Goal: Information Seeking & Learning: Find specific fact

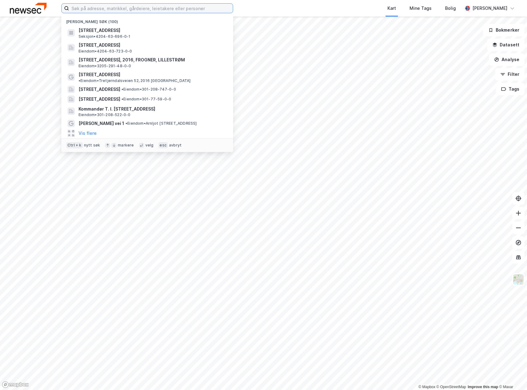
click at [149, 11] on input at bounding box center [151, 8] width 164 height 9
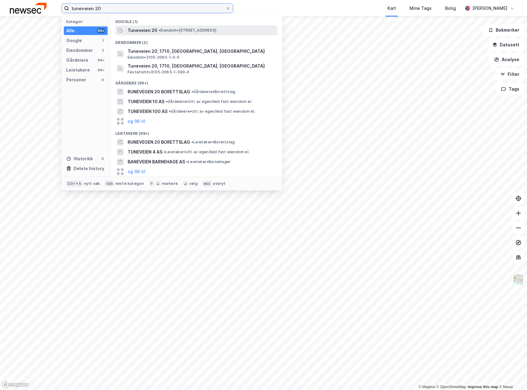
type input "tuneveien 20"
click at [161, 27] on div "Tuneveien 20 • Eiendom • [STREET_ADDRESS]" at bounding box center [202, 30] width 149 height 7
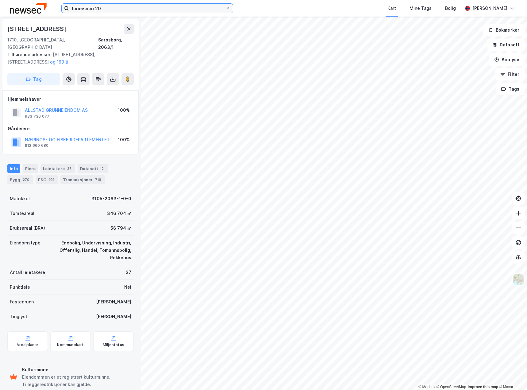
click at [129, 9] on input "tuneveien 20" at bounding box center [147, 8] width 156 height 9
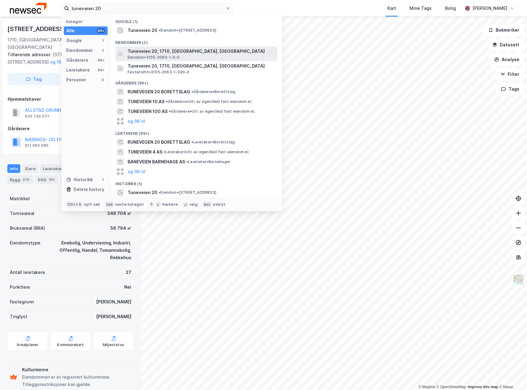
click at [151, 54] on span "Tuneveien 20, 1710, [GEOGRAPHIC_DATA], [GEOGRAPHIC_DATA]" at bounding box center [201, 51] width 147 height 7
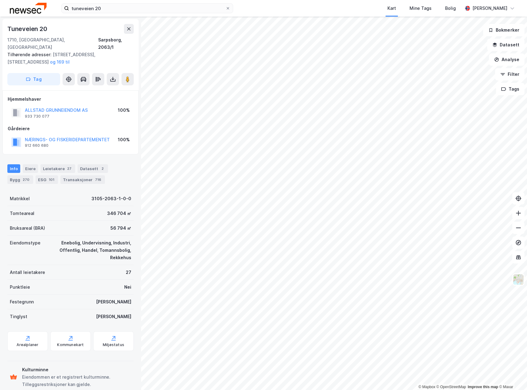
click at [120, 2] on div "tuneveien 20 Kart Mine Tags Bolig [PERSON_NAME]" at bounding box center [263, 8] width 527 height 17
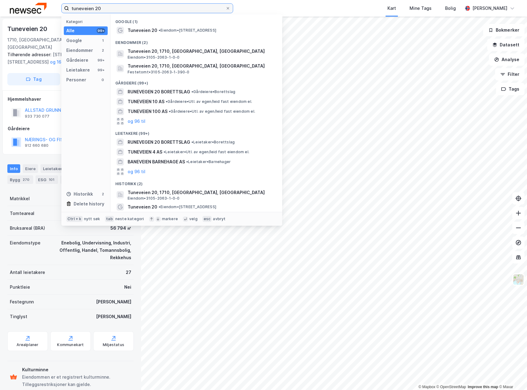
click at [119, 9] on input "tuneveien 20" at bounding box center [147, 8] width 156 height 9
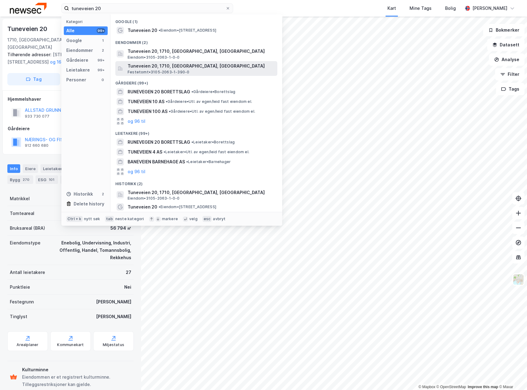
click at [159, 72] on span "Festetomt • 3105-2063-1-390-0" at bounding box center [159, 72] width 62 height 5
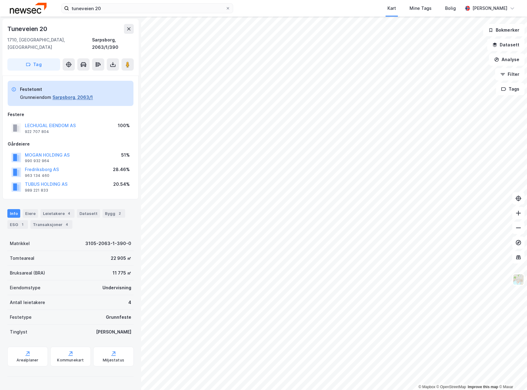
click at [70, 94] on button "Sarpsborg, 2063/1" at bounding box center [72, 97] width 41 height 7
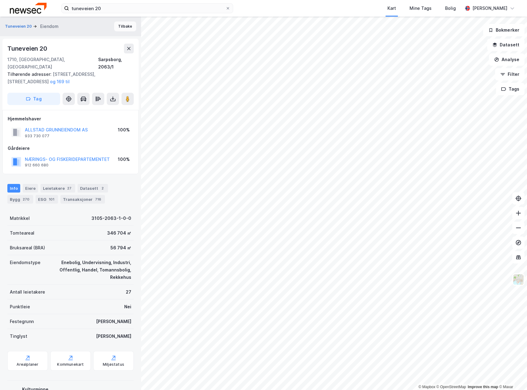
click at [123, 24] on button "Tilbake" at bounding box center [125, 26] width 22 height 10
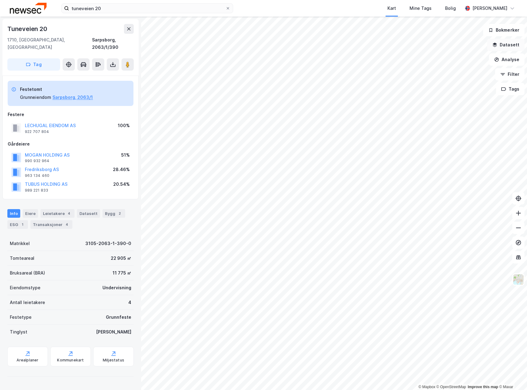
click at [501, 48] on button "Datasett" at bounding box center [505, 45] width 37 height 12
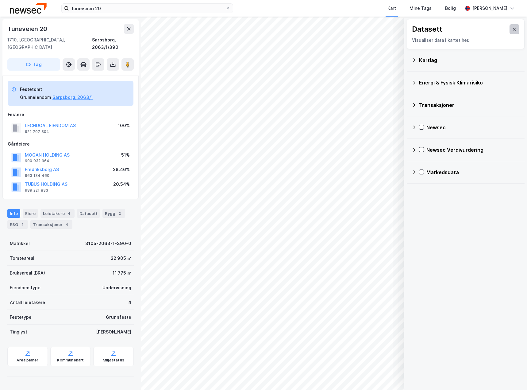
click at [512, 28] on icon at bounding box center [514, 29] width 5 height 5
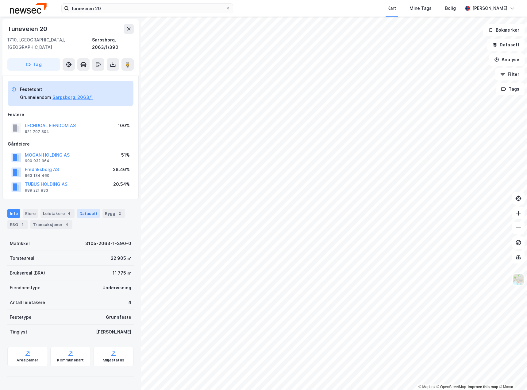
click at [82, 209] on div "Datasett" at bounding box center [88, 213] width 23 height 9
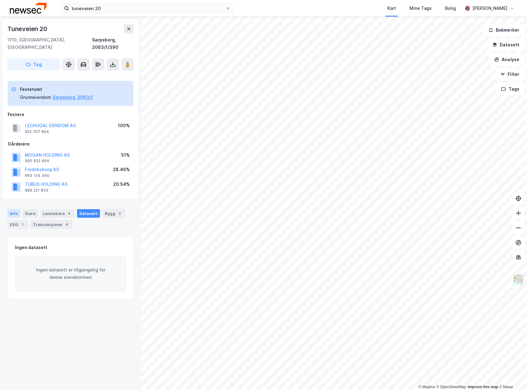
click at [8, 209] on div "Info" at bounding box center [13, 213] width 13 height 9
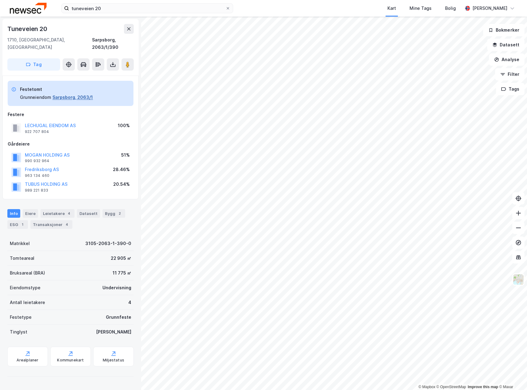
click at [68, 94] on button "Sarpsborg, 2063/1" at bounding box center [72, 97] width 41 height 7
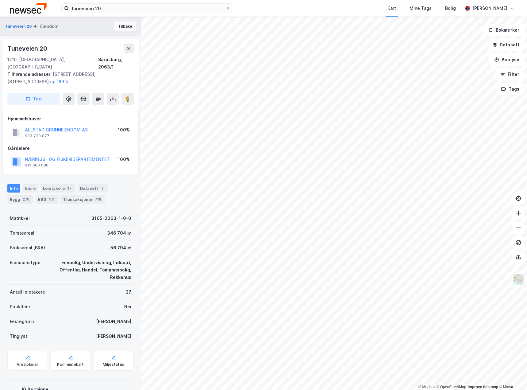
click at [122, 27] on button "Tilbake" at bounding box center [125, 26] width 22 height 10
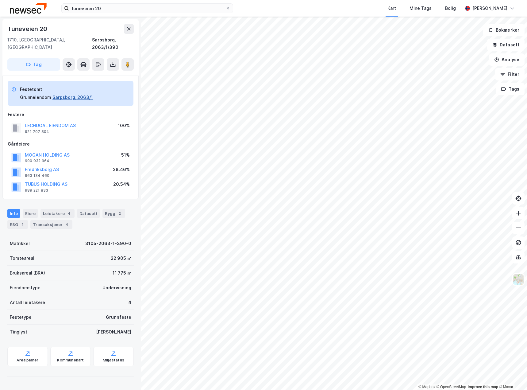
click at [63, 94] on button "Sarpsborg, 2063/1" at bounding box center [72, 97] width 41 height 7
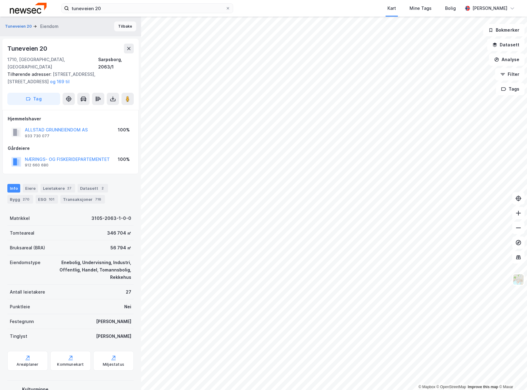
click at [117, 27] on button "Tilbake" at bounding box center [125, 26] width 22 height 10
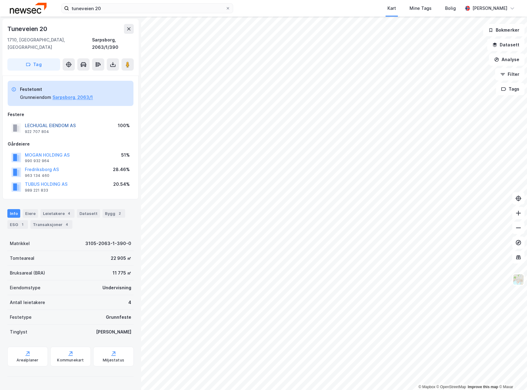
click at [0, 0] on button "LECHUGAL EIENDOM AS" at bounding box center [0, 0] width 0 height 0
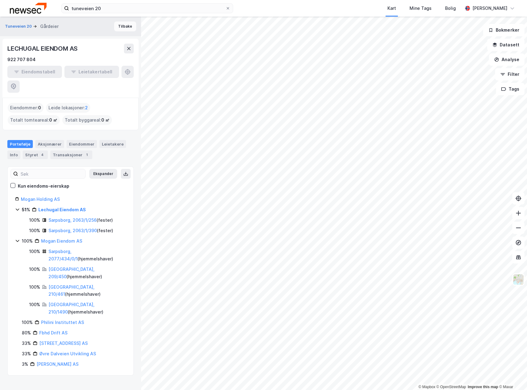
click at [118, 27] on button "Tilbake" at bounding box center [125, 26] width 22 height 10
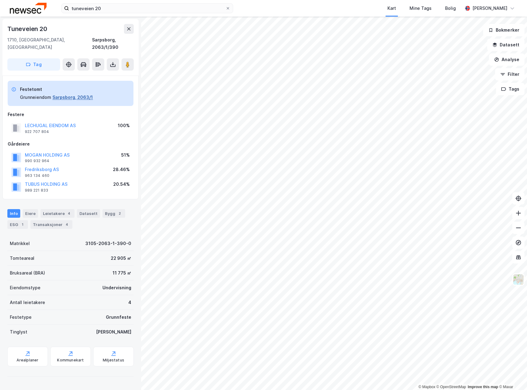
click at [65, 94] on button "Sarpsborg, 2063/1" at bounding box center [72, 97] width 41 height 7
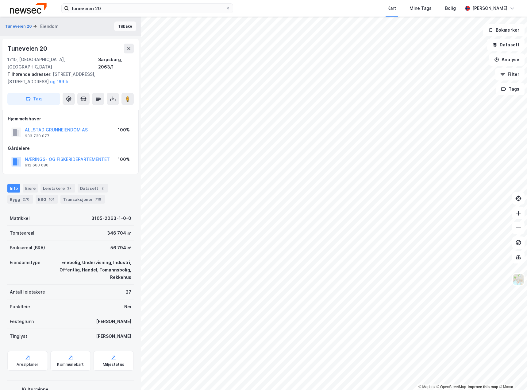
click at [122, 27] on button "Tilbake" at bounding box center [125, 26] width 22 height 10
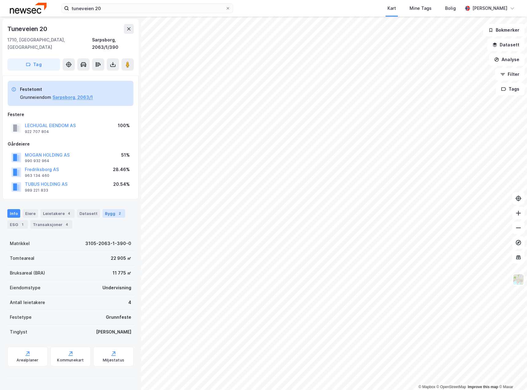
click at [106, 209] on div "Bygg 2" at bounding box center [113, 213] width 23 height 9
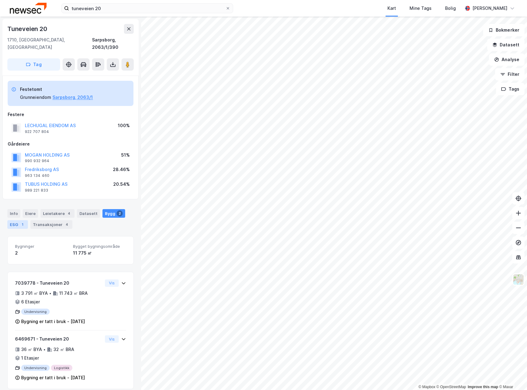
click at [15, 220] on div "ESG 1" at bounding box center [17, 224] width 21 height 9
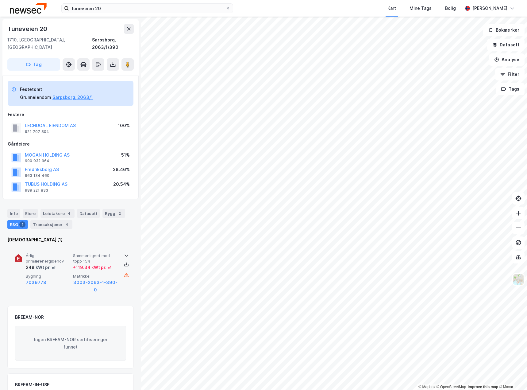
click at [106, 253] on span "Sammenlignet med topp 15%" at bounding box center [95, 258] width 45 height 11
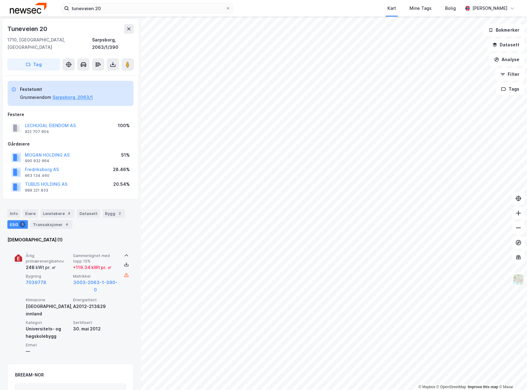
click at [73, 253] on span "Sammenlignet med topp 15%" at bounding box center [95, 258] width 45 height 11
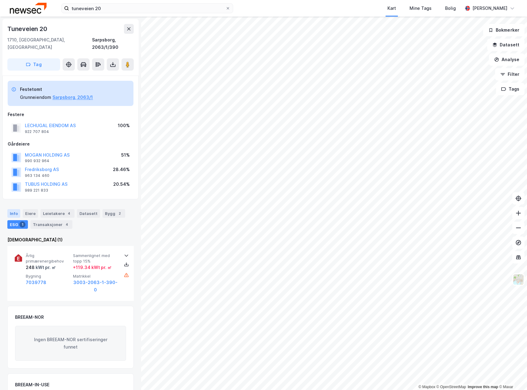
click at [11, 209] on div "Info" at bounding box center [13, 213] width 13 height 9
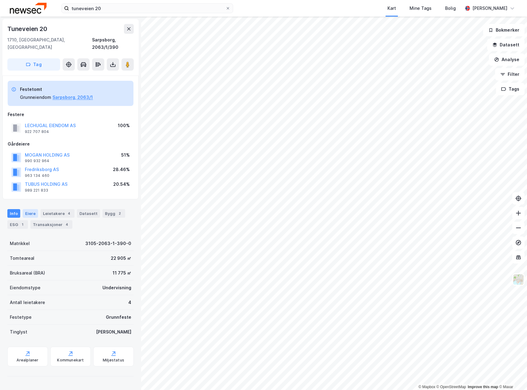
click at [30, 209] on div "Eiere" at bounding box center [30, 213] width 15 height 9
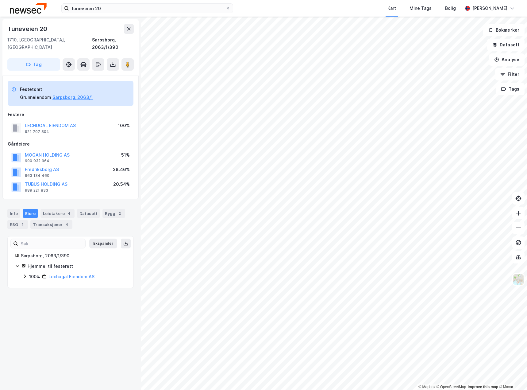
click at [35, 273] on div "100%" at bounding box center [34, 276] width 11 height 7
click at [38, 283] on div "51%" at bounding box center [41, 286] width 8 height 7
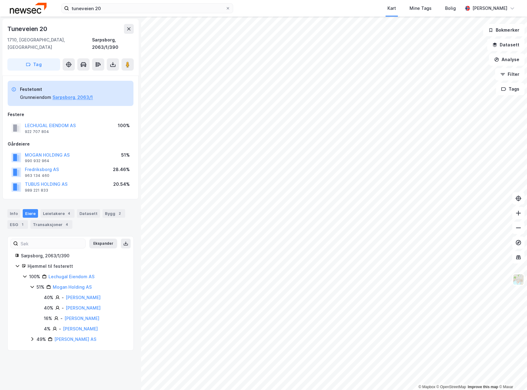
click at [40, 335] on div "49%" at bounding box center [42, 338] width 10 height 7
click at [17, 209] on div "Info" at bounding box center [13, 213] width 13 height 9
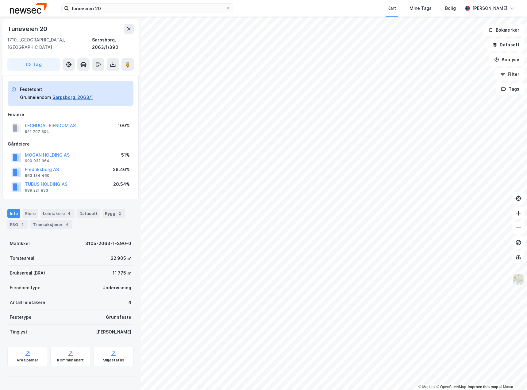
click at [67, 94] on button "Sarpsborg, 2063/1" at bounding box center [72, 97] width 41 height 7
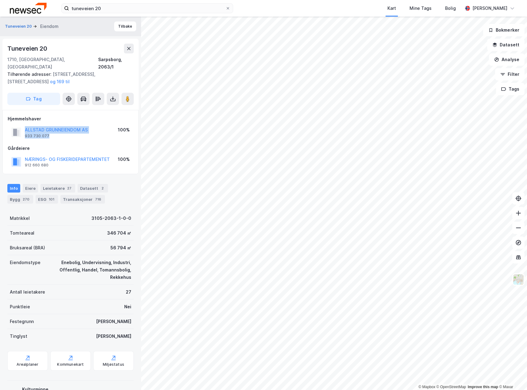
drag, startPoint x: 55, startPoint y: 130, endPoint x: 22, endPoint y: 124, distance: 32.8
click at [22, 126] on div "ALLSTAD GRUNNEIENDOM AS 933 730 077" at bounding box center [49, 132] width 76 height 12
copy div "ALLSTAD GRUNNEIENDOM AS 933 730 077"
click at [120, 28] on button "Tilbake" at bounding box center [125, 26] width 22 height 10
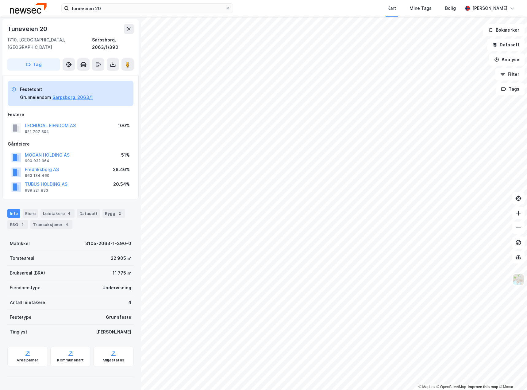
click at [54, 125] on div "LECHUGAL EIENDOM AS 922 707 804" at bounding box center [50, 128] width 51 height 12
drag, startPoint x: 62, startPoint y: 126, endPoint x: 15, endPoint y: 122, distance: 47.1
click at [14, 122] on div "LECHUGAL EIENDOM AS 922 707 804" at bounding box center [43, 128] width 64 height 12
copy div "LECHUGAL EIENDOM AS 922 707 804"
